Goal: Transaction & Acquisition: Register for event/course

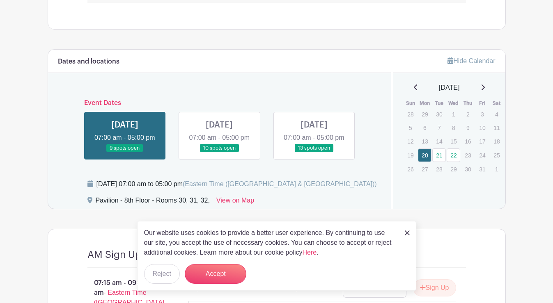
scroll to position [575, 0]
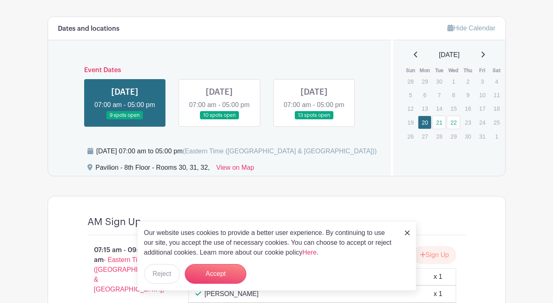
click at [125, 120] on link at bounding box center [125, 120] width 0 height 0
click at [219, 282] on button "Accept" at bounding box center [216, 274] width 62 height 20
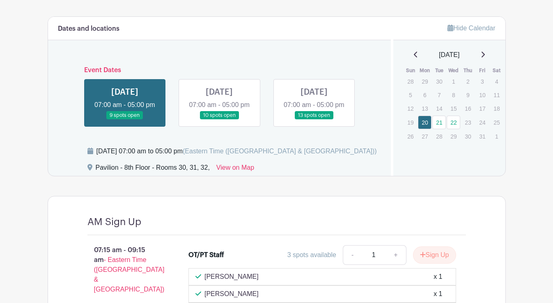
click at [125, 120] on link at bounding box center [125, 120] width 0 height 0
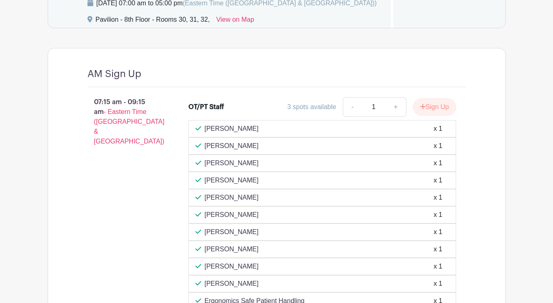
scroll to position [518, 0]
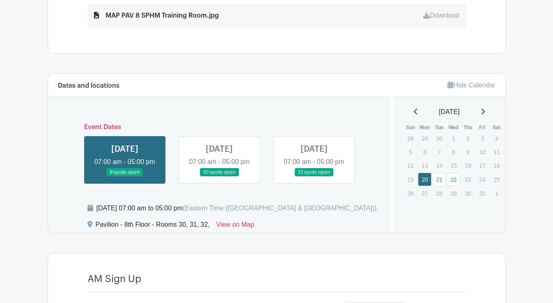
click at [219, 177] on link at bounding box center [219, 177] width 0 height 0
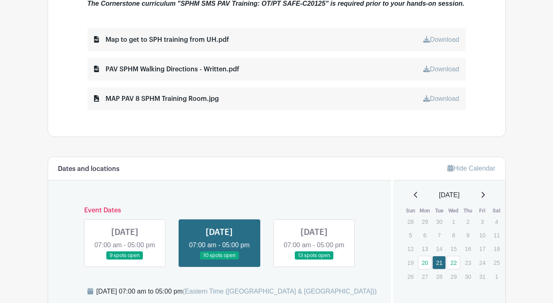
scroll to position [518, 0]
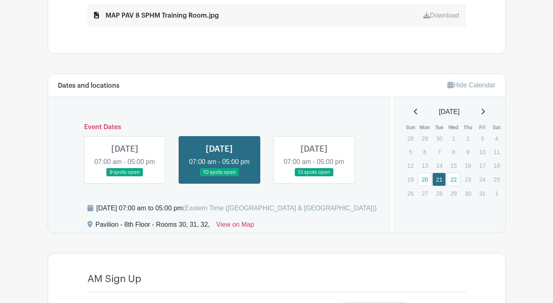
click at [125, 177] on link at bounding box center [125, 177] width 0 height 0
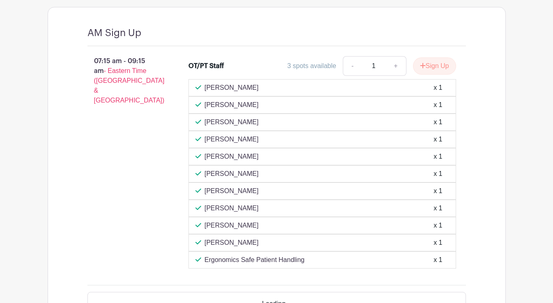
scroll to position [1051, 0]
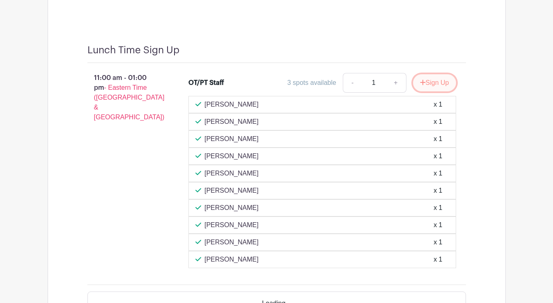
click at [428, 92] on button "Sign Up" at bounding box center [434, 82] width 43 height 17
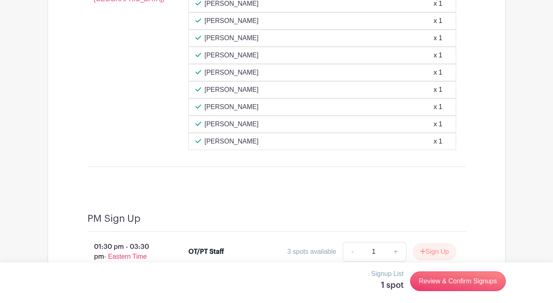
scroll to position [1092, 0]
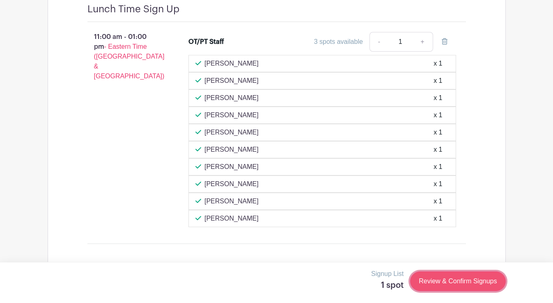
click at [447, 280] on link "Review & Confirm Signups" at bounding box center [457, 282] width 95 height 20
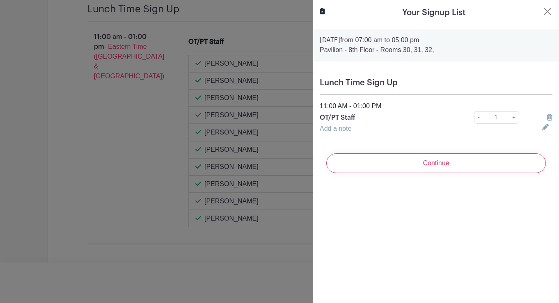
click at [321, 127] on link "Add a note" at bounding box center [336, 128] width 32 height 7
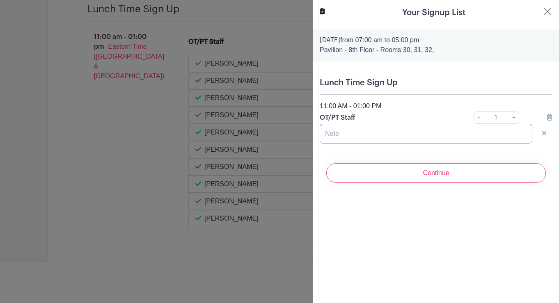
click at [337, 138] on input "text" at bounding box center [426, 134] width 213 height 20
type input "e"
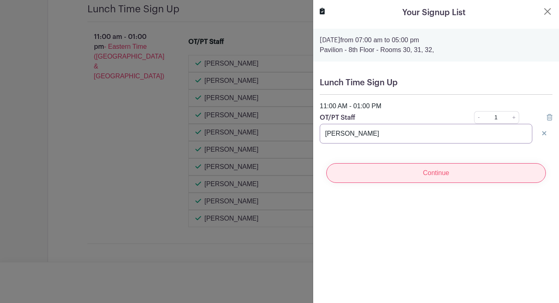
type input "[PERSON_NAME]"
click at [420, 173] on input "Continue" at bounding box center [436, 173] width 220 height 20
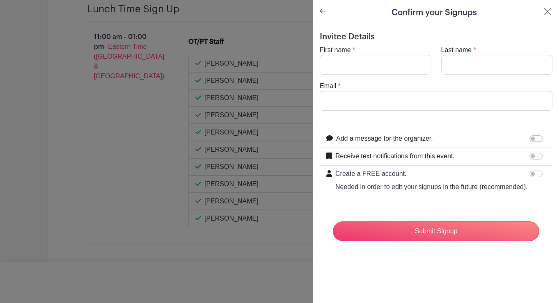
click at [324, 11] on icon at bounding box center [323, 11] width 6 height 5
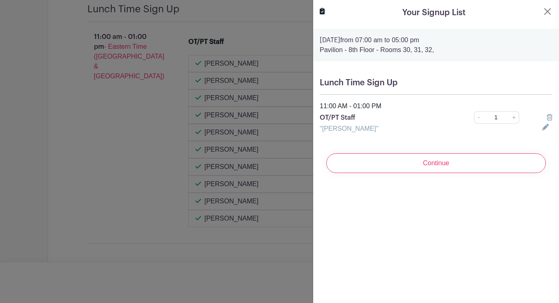
click at [542, 130] on icon at bounding box center [545, 127] width 7 height 7
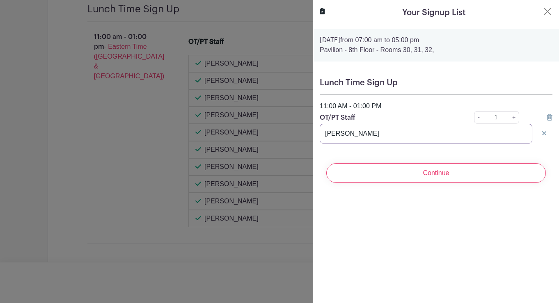
drag, startPoint x: 401, startPoint y: 136, endPoint x: 291, endPoint y: 137, distance: 110.0
click at [388, 172] on input "Continue" at bounding box center [436, 173] width 220 height 20
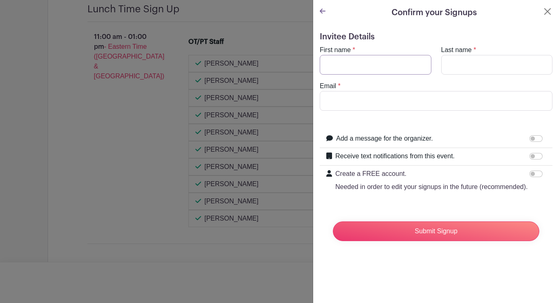
click at [352, 68] on input "First name" at bounding box center [376, 65] width 112 height 20
type input "[PERSON_NAME]"
click at [349, 110] on input "Email" at bounding box center [436, 101] width 233 height 20
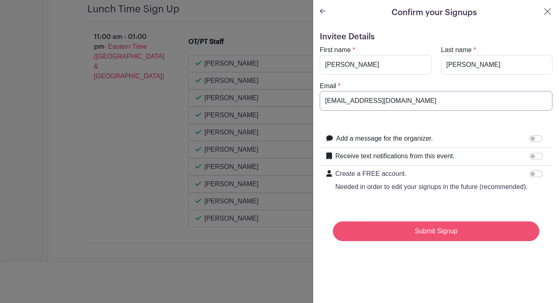
type input "[EMAIL_ADDRESS][DOMAIN_NAME]"
click at [455, 240] on input "Submit Signup" at bounding box center [436, 232] width 206 height 20
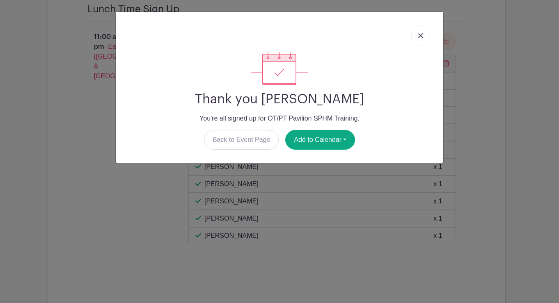
click at [418, 35] on img at bounding box center [420, 35] width 5 height 5
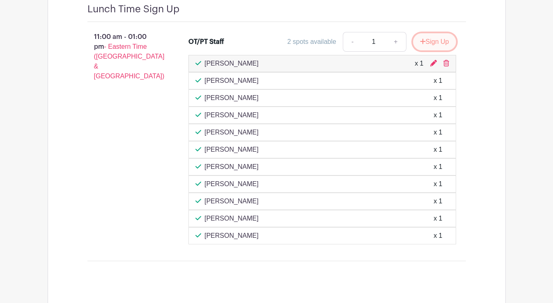
click at [427, 50] on button "Sign Up" at bounding box center [434, 41] width 43 height 17
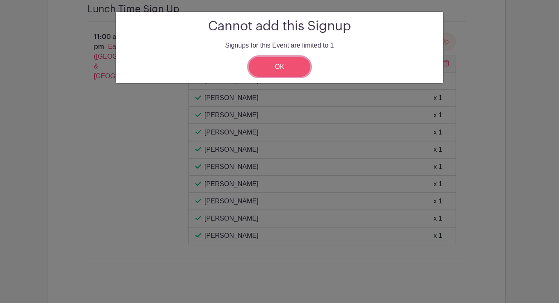
click at [266, 72] on link "OK" at bounding box center [280, 67] width 62 height 20
